Goal: Information Seeking & Learning: Learn about a topic

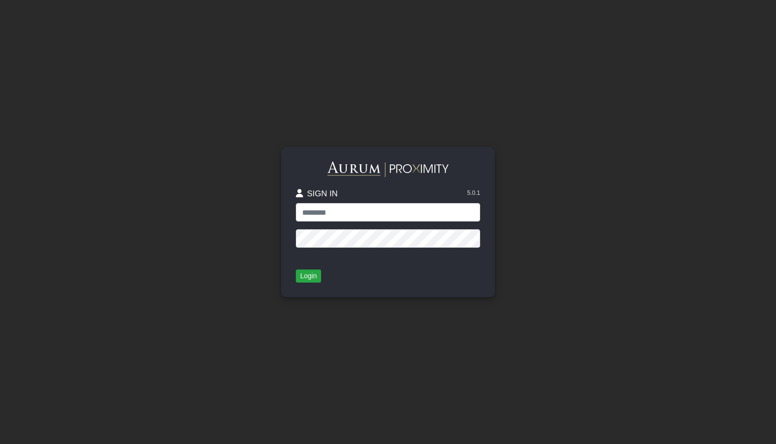
type input "**********"
click at [308, 275] on button "Login" at bounding box center [308, 277] width 25 height 14
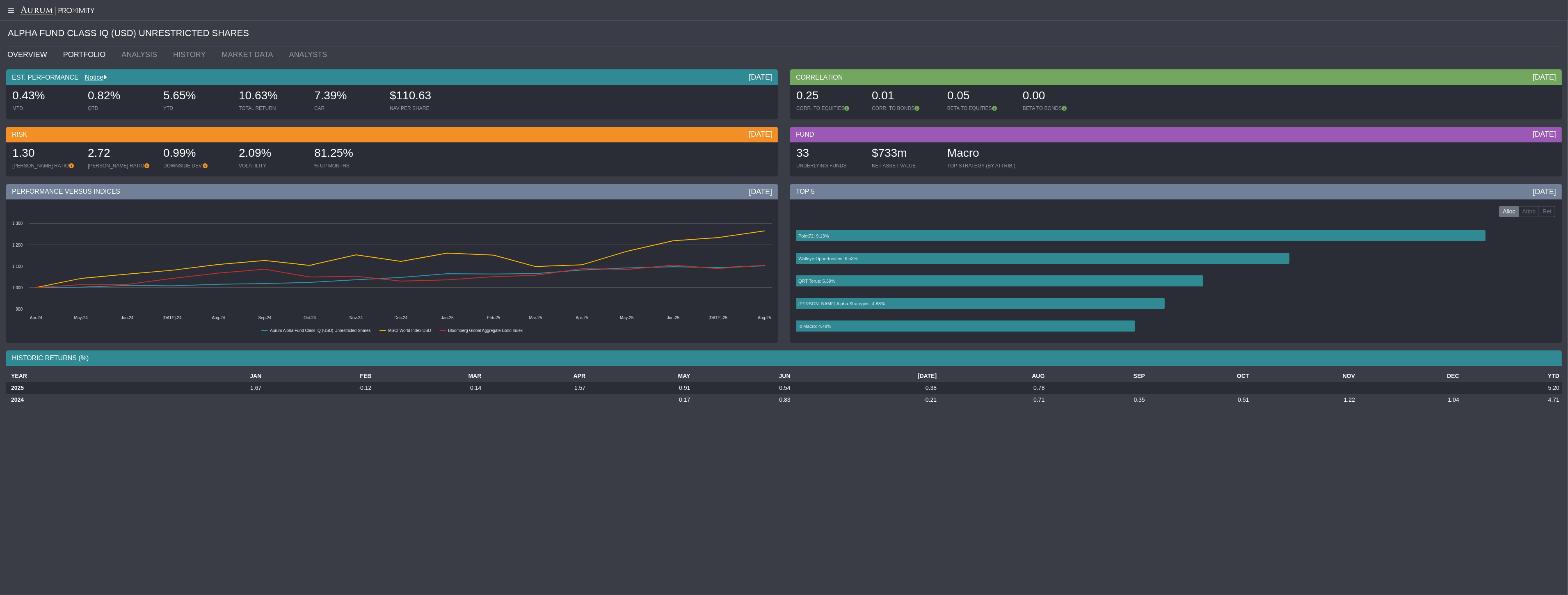
click at [91, 54] on link "PORTFOLIO" at bounding box center [85, 54] width 58 height 16
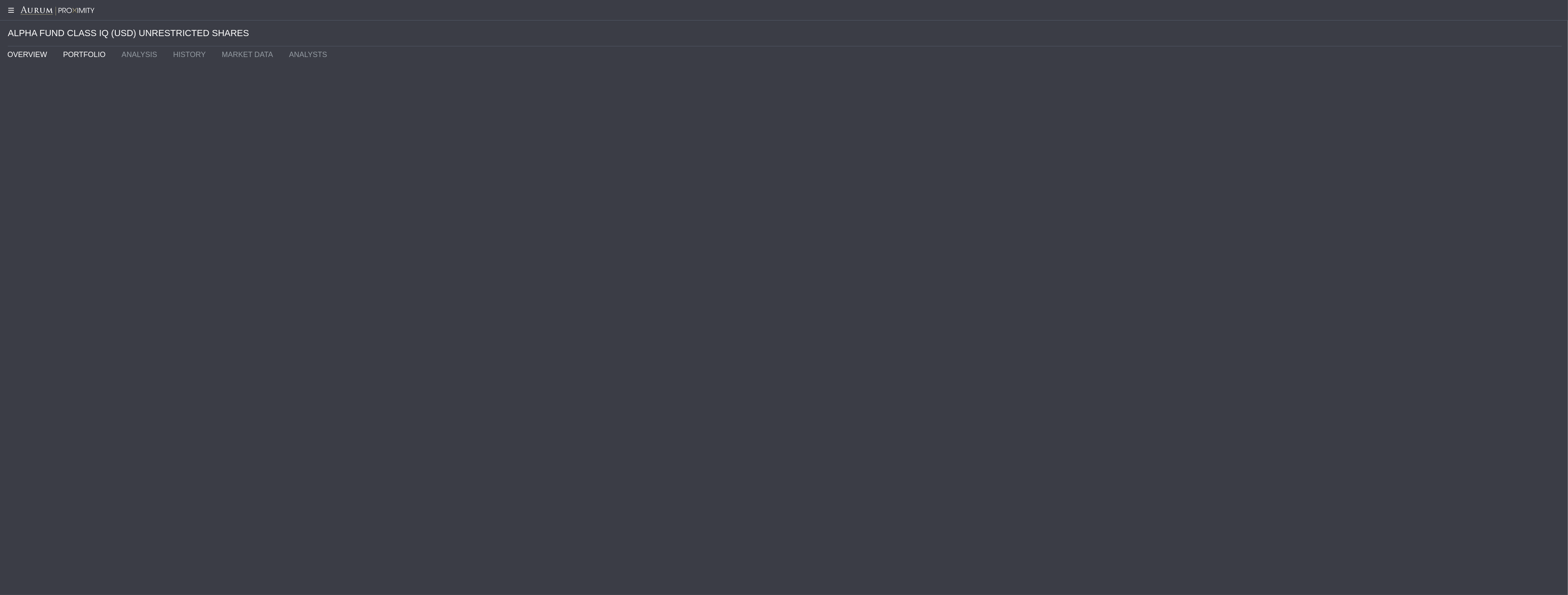
click at [27, 54] on link "OVERVIEW" at bounding box center [29, 54] width 56 height 16
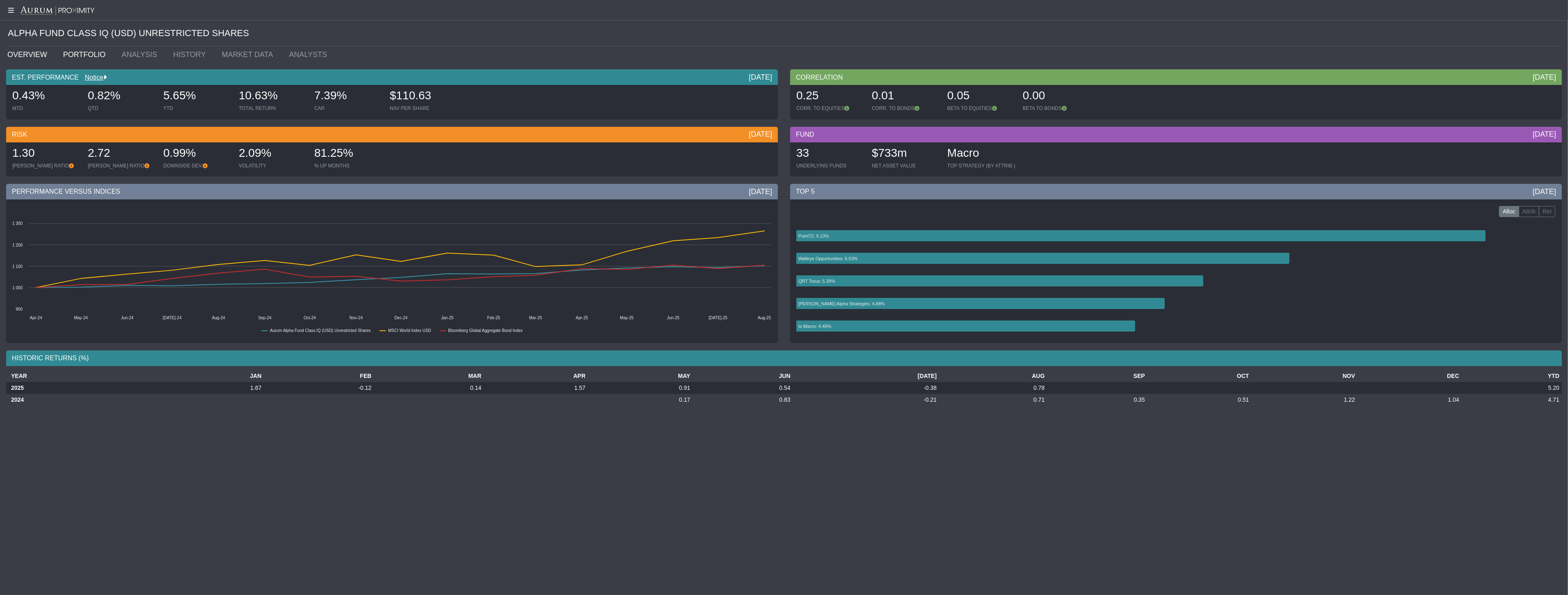
click at [86, 54] on link "PORTFOLIO" at bounding box center [85, 54] width 58 height 16
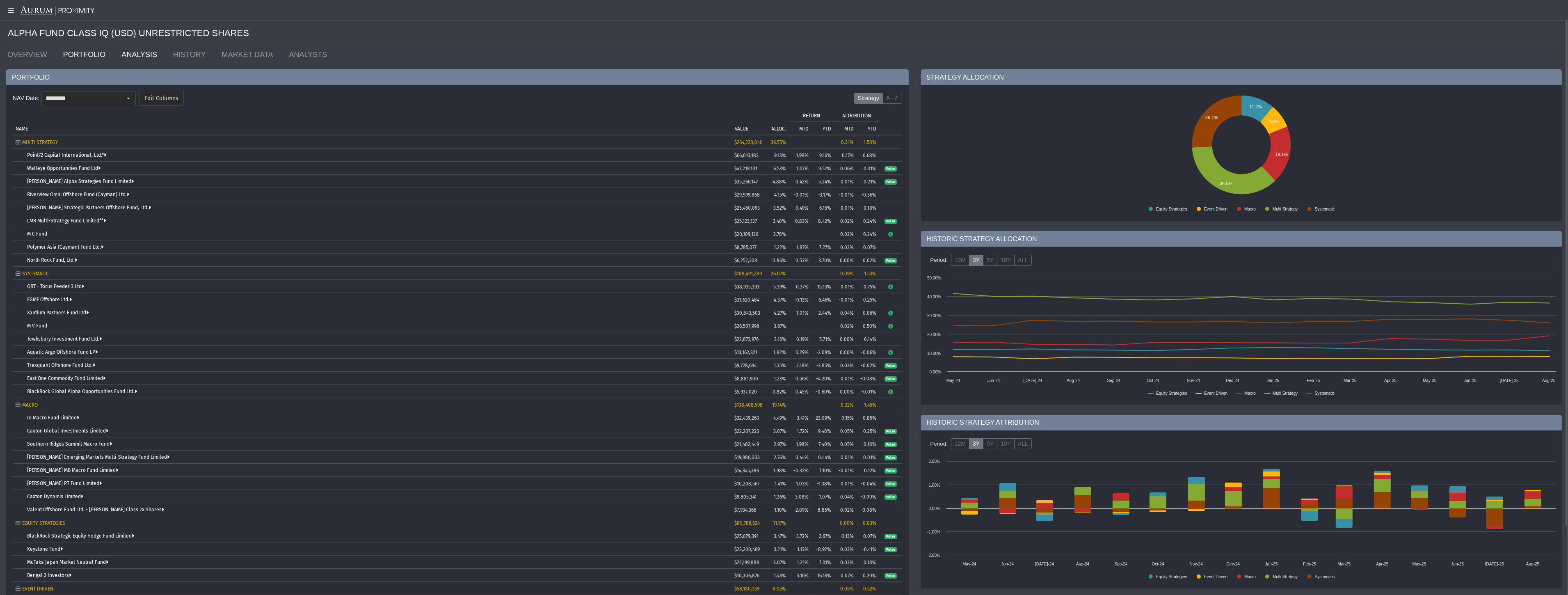
click at [136, 58] on link "ANALYSIS" at bounding box center [140, 54] width 52 height 16
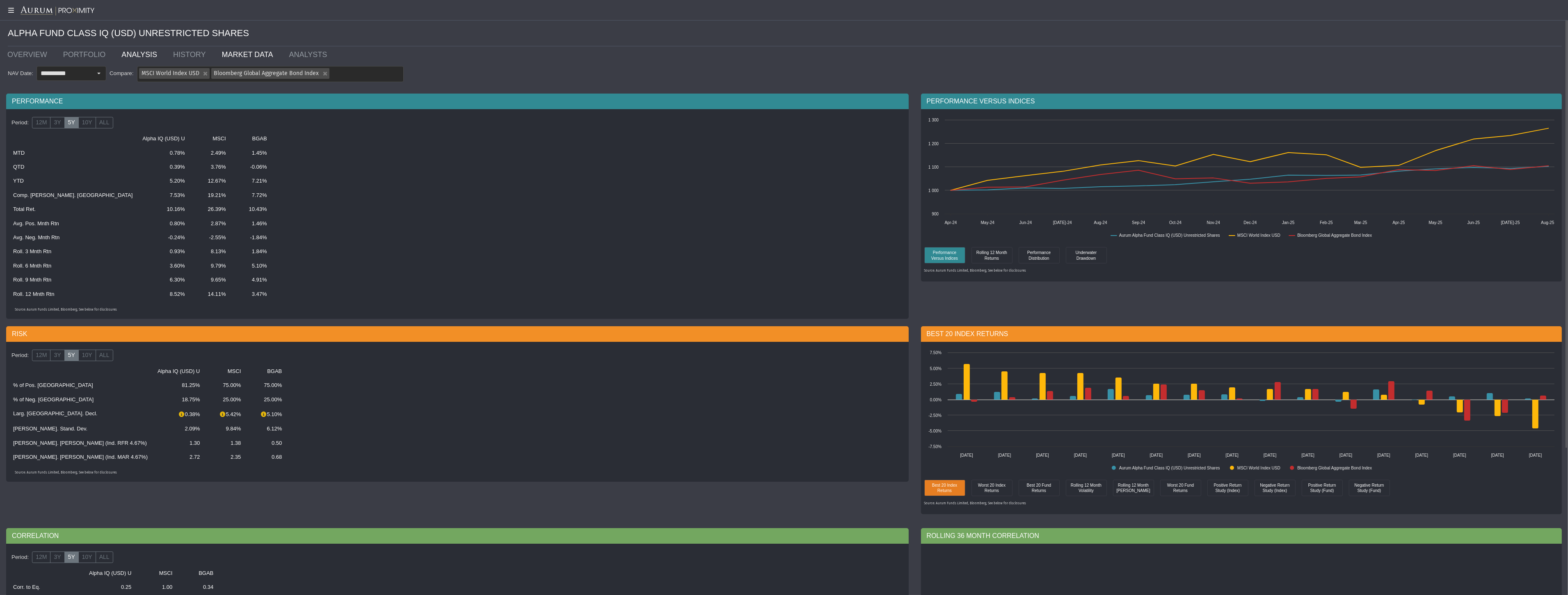
click at [218, 52] on link "MARKET DATA" at bounding box center [249, 54] width 68 height 16
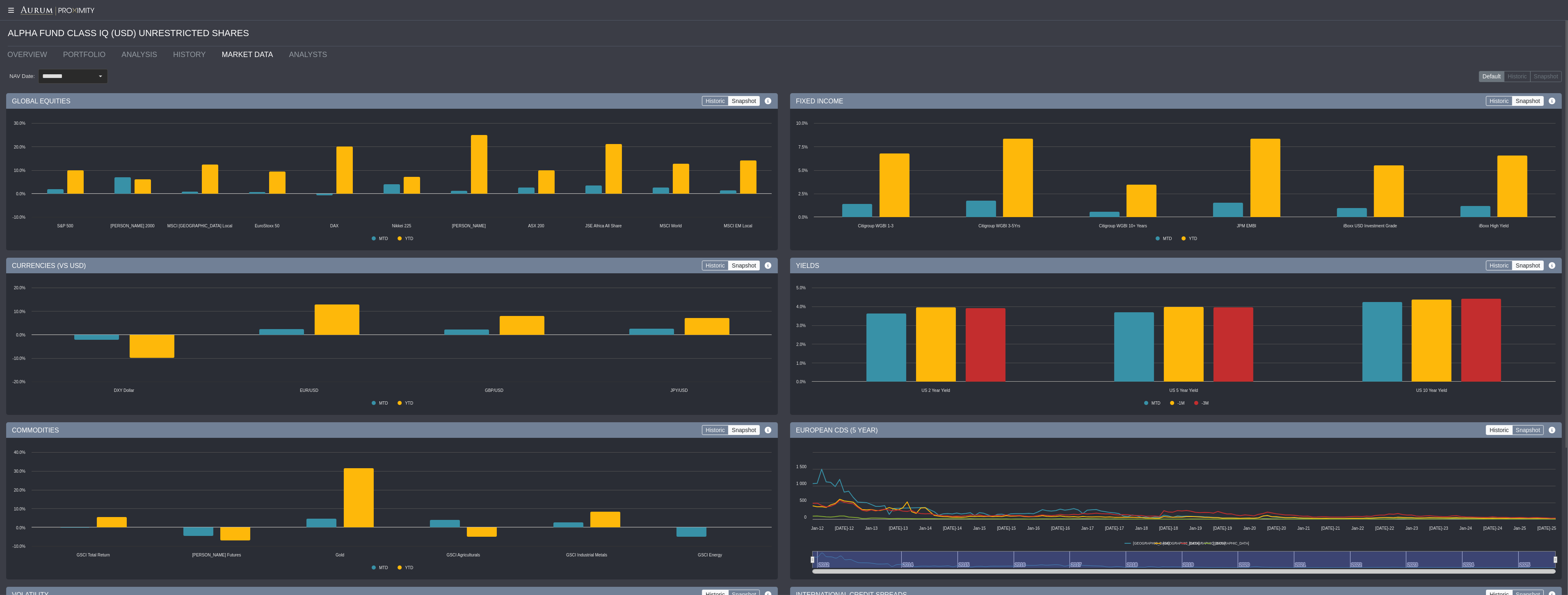
scroll to position [164, 0]
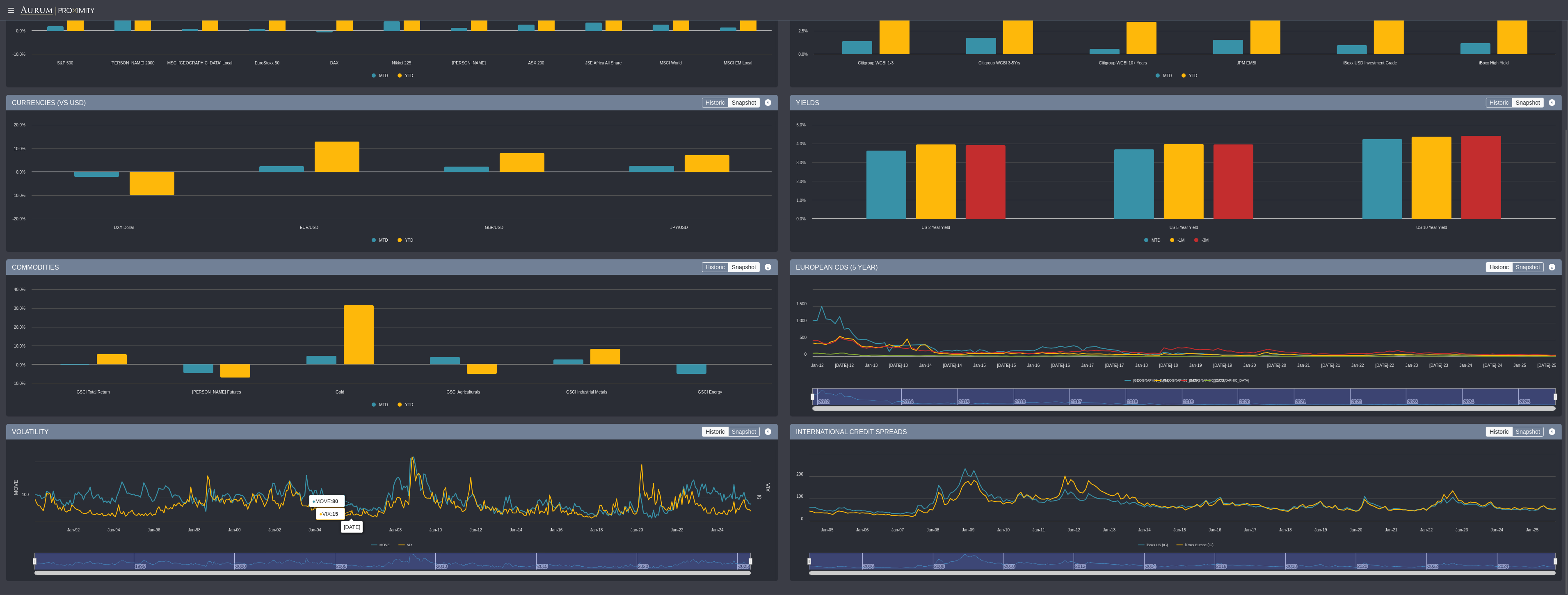
drag, startPoint x: 402, startPoint y: 564, endPoint x: 415, endPoint y: 566, distance: 13.2
click at [415, 376] on body "**********" at bounding box center [784, 297] width 1568 height 595
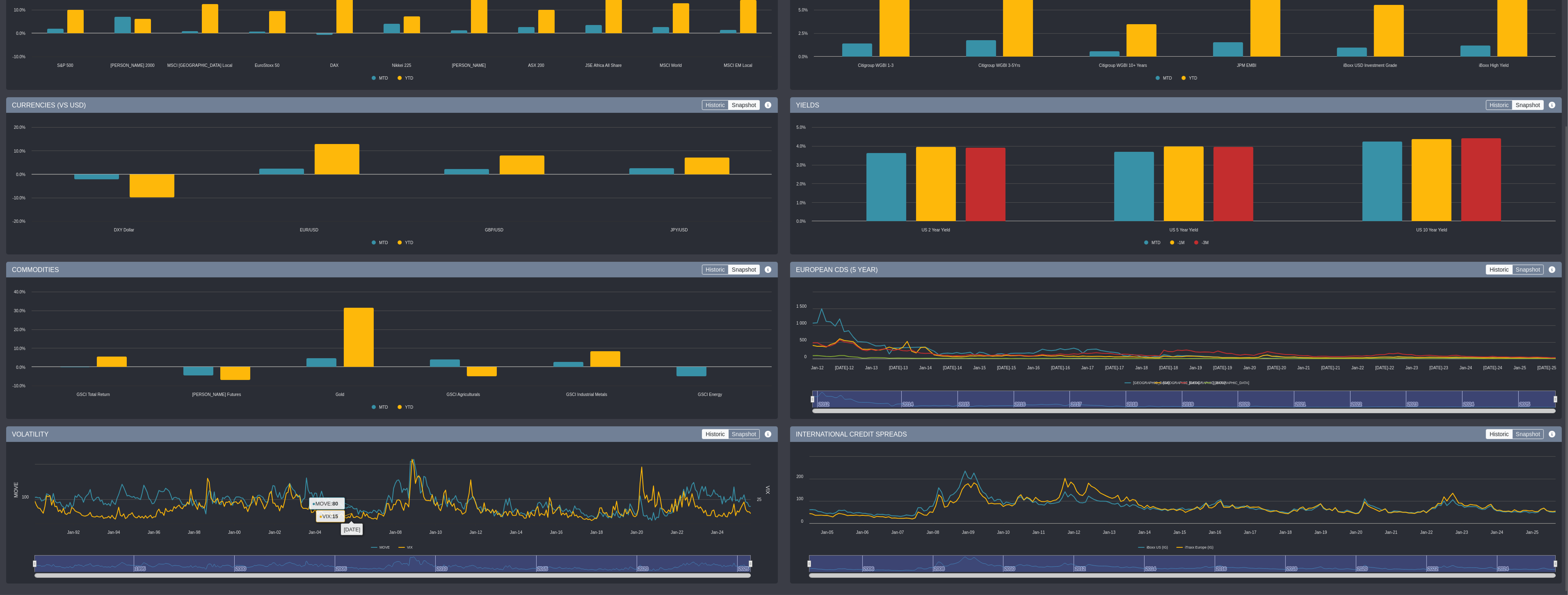
click at [415, 376] on rect at bounding box center [392, 564] width 715 height 16
click at [464, 376] on rect at bounding box center [392, 564] width 715 height 16
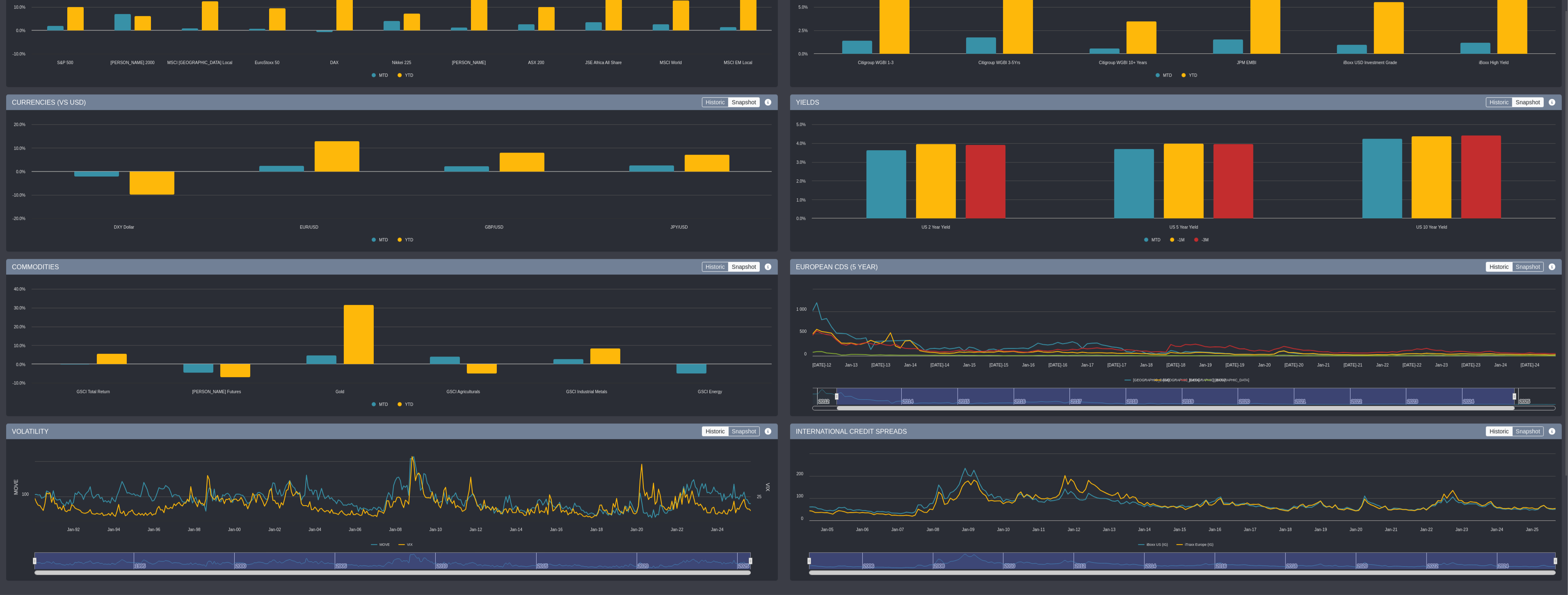
scroll to position [0, 0]
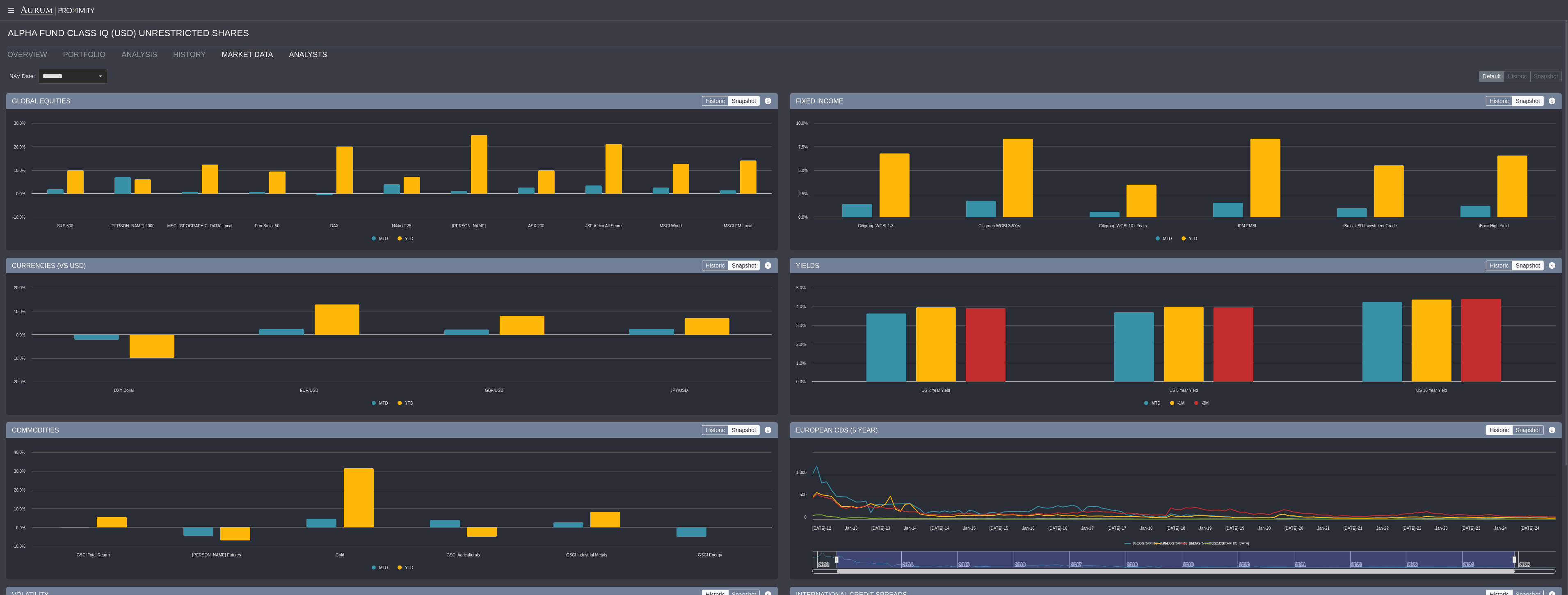
click at [282, 58] on link "ANALYSTS" at bounding box center [310, 54] width 54 height 16
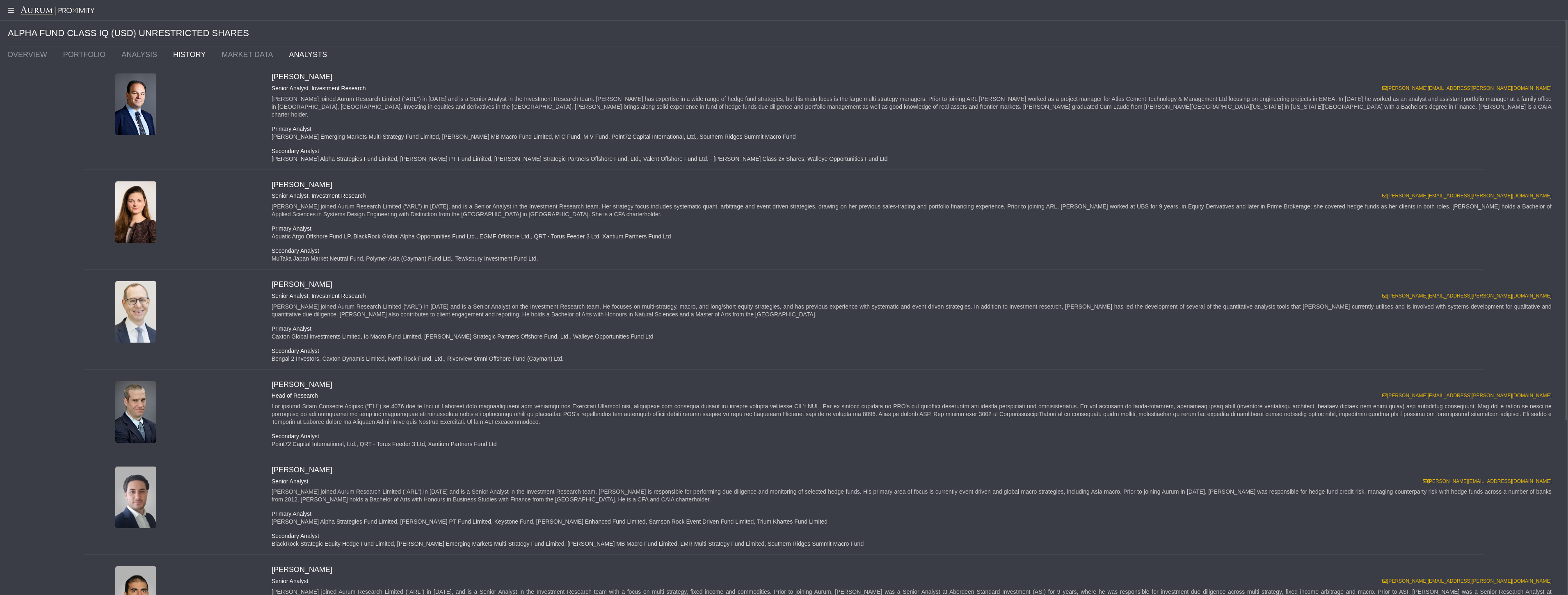
click at [187, 58] on link "HISTORY" at bounding box center [190, 54] width 48 height 16
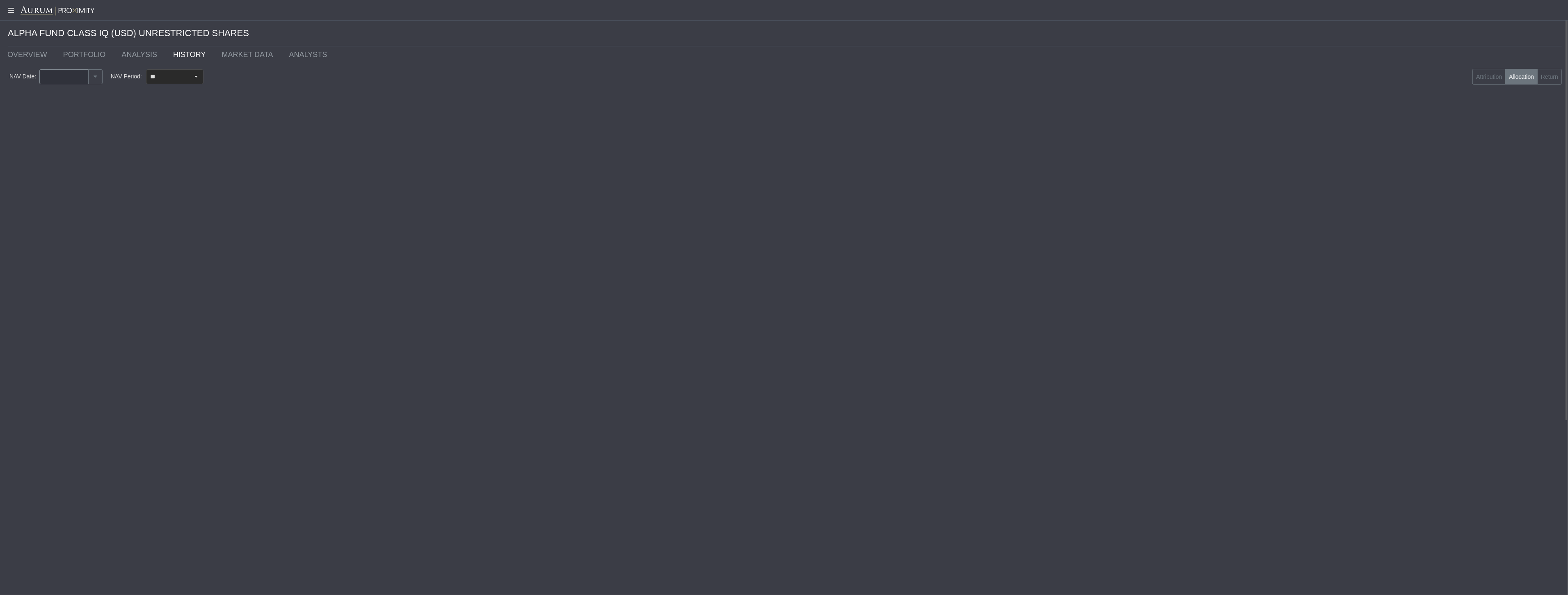
type input "********"
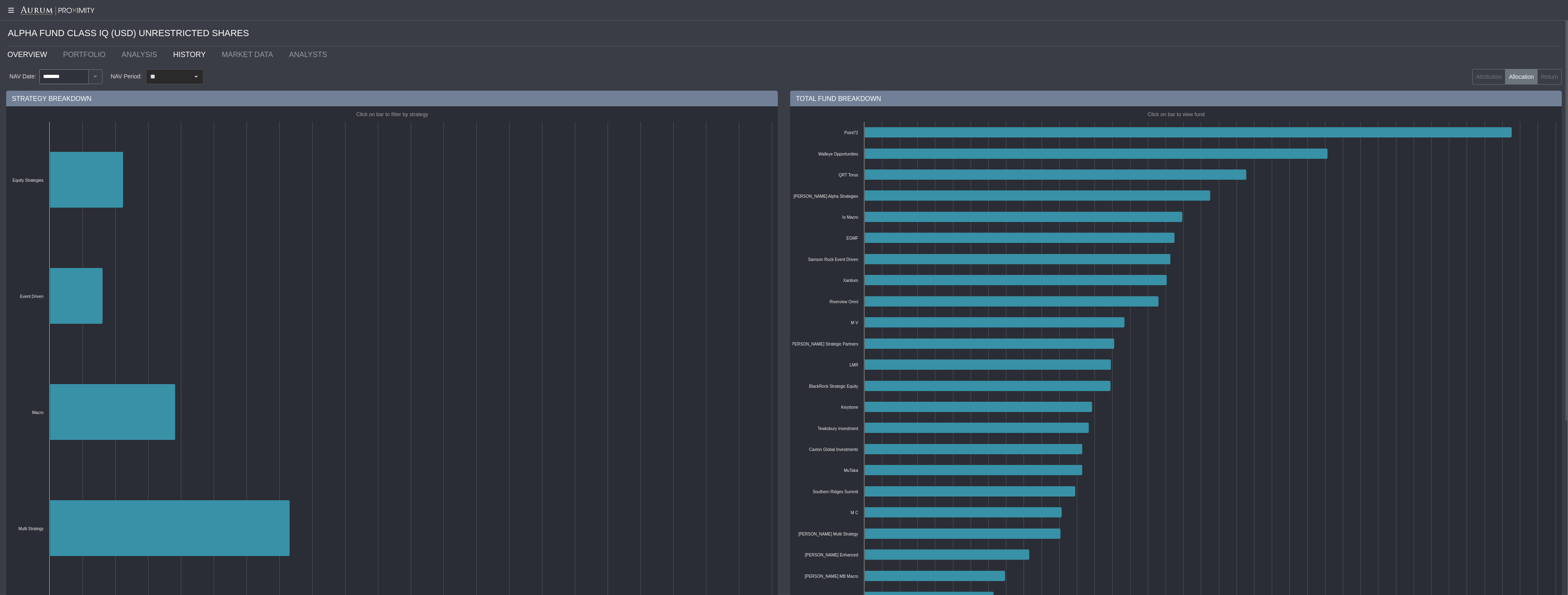
click at [30, 57] on link "OVERVIEW" at bounding box center [29, 54] width 56 height 16
